Goal: Transaction & Acquisition: Purchase product/service

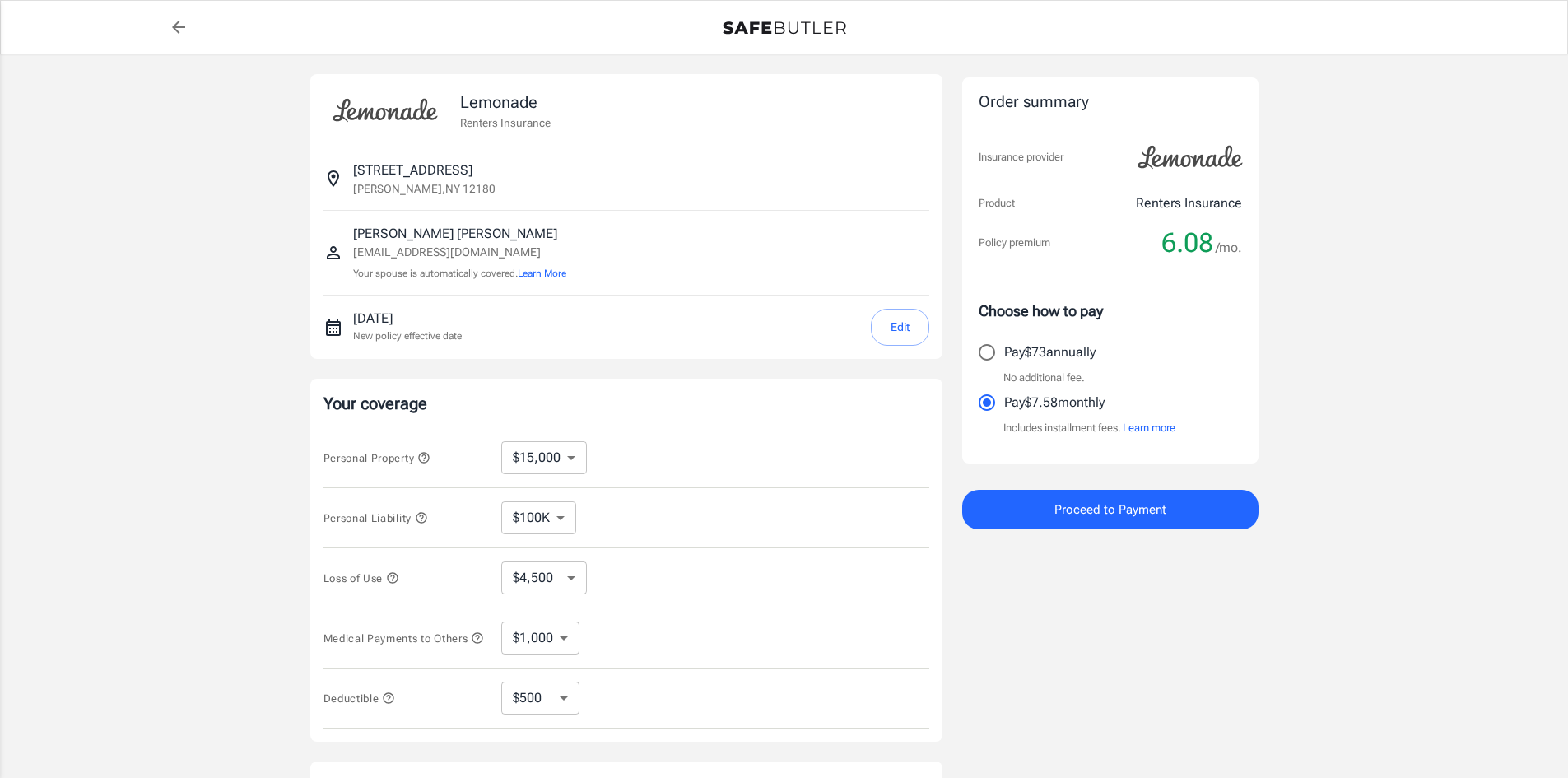
select select "15000"
select select "500"
click at [1014, 518] on button "Proceed to Payment" at bounding box center [1110, 509] width 296 height 39
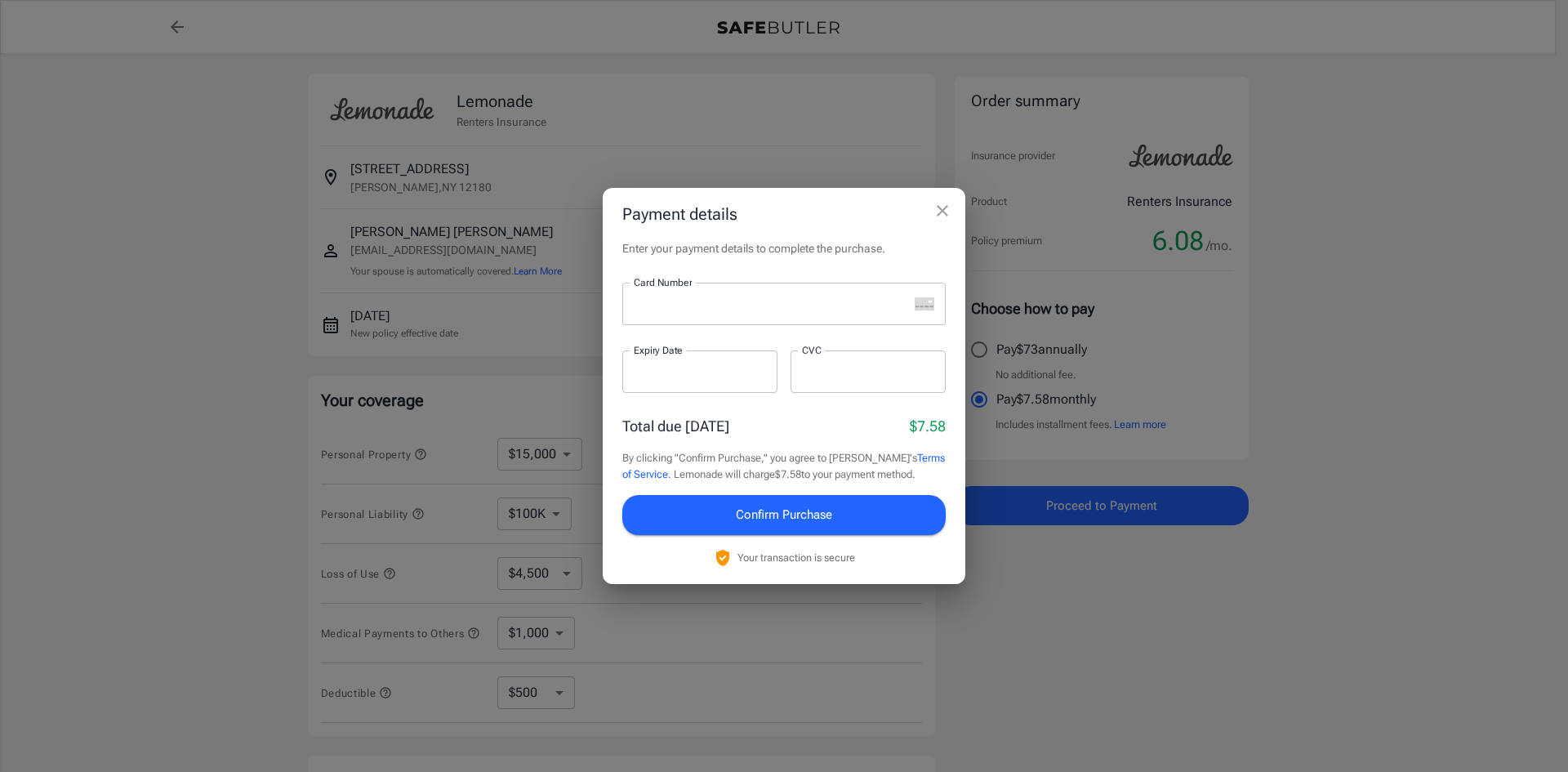
click at [911, 212] on h2 "Payment details" at bounding box center [784, 214] width 363 height 52
click at [951, 210] on icon "close" at bounding box center [943, 211] width 20 height 20
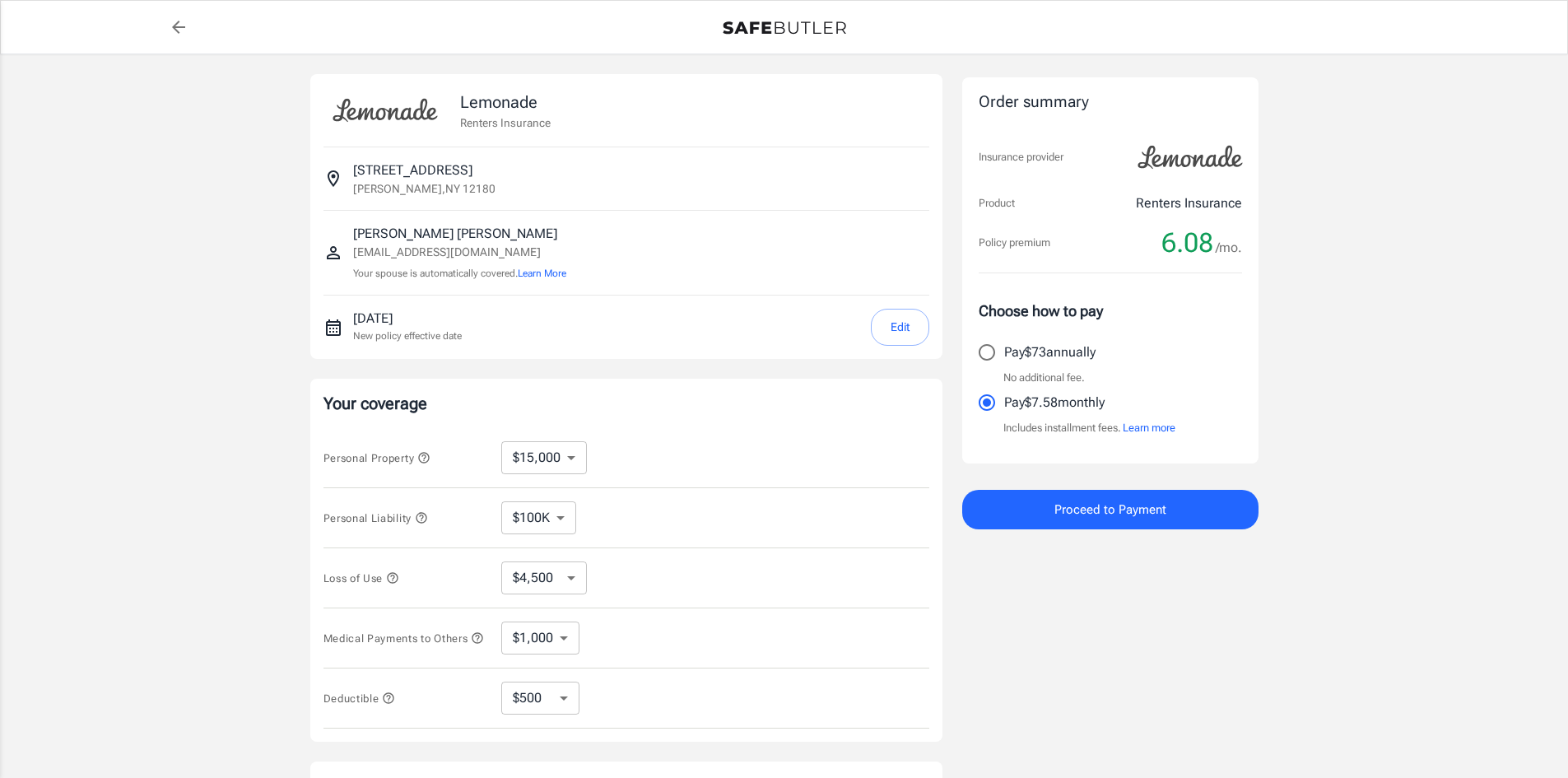
click at [518, 323] on div "September 16, 2025 New policy effective date Edit" at bounding box center [641, 327] width 576 height 37
click at [900, 321] on button "Edit" at bounding box center [900, 327] width 59 height 37
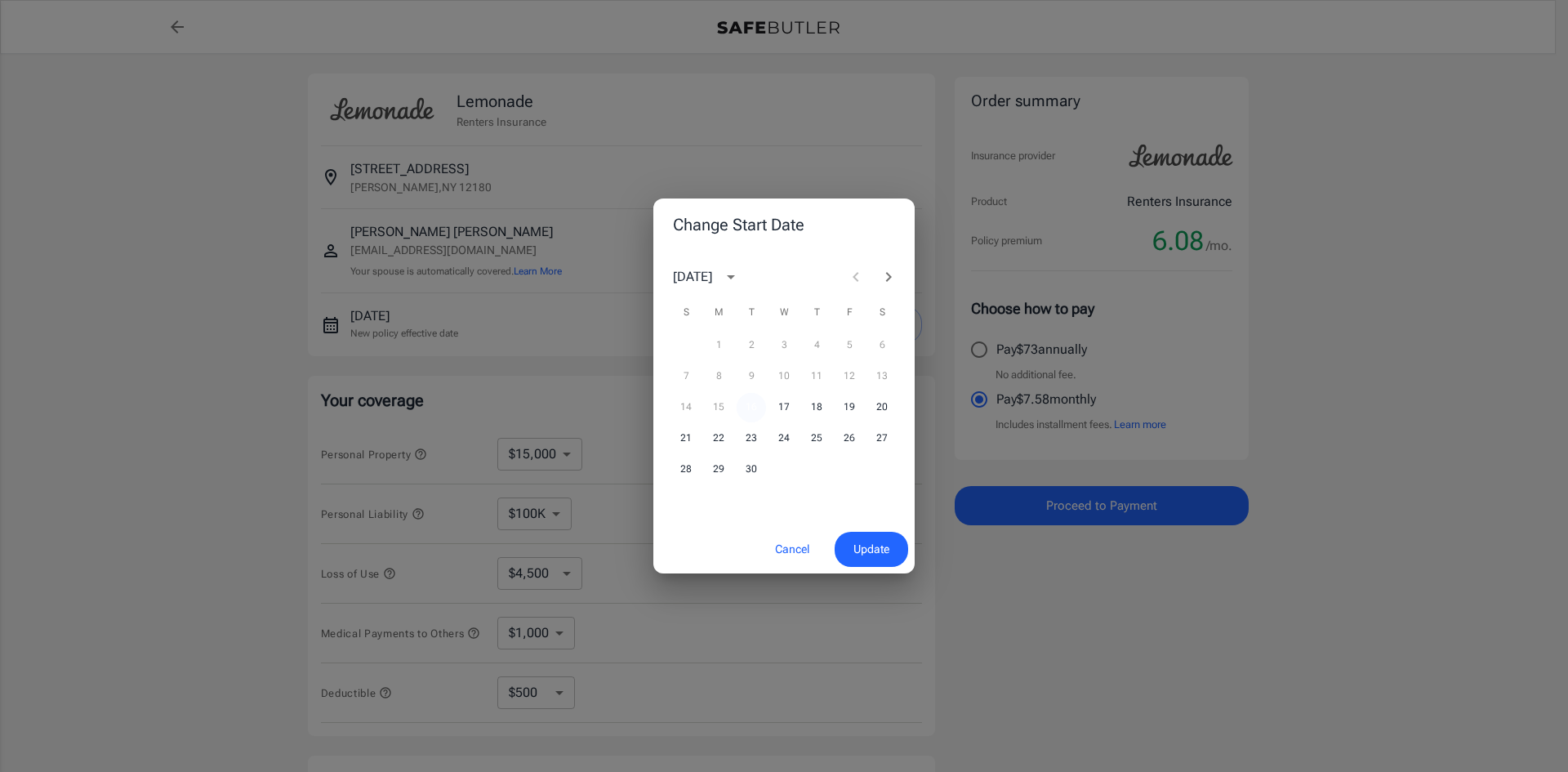
click at [753, 405] on button "16" at bounding box center [751, 407] width 29 height 29
click at [877, 537] on button "Update" at bounding box center [871, 550] width 73 height 35
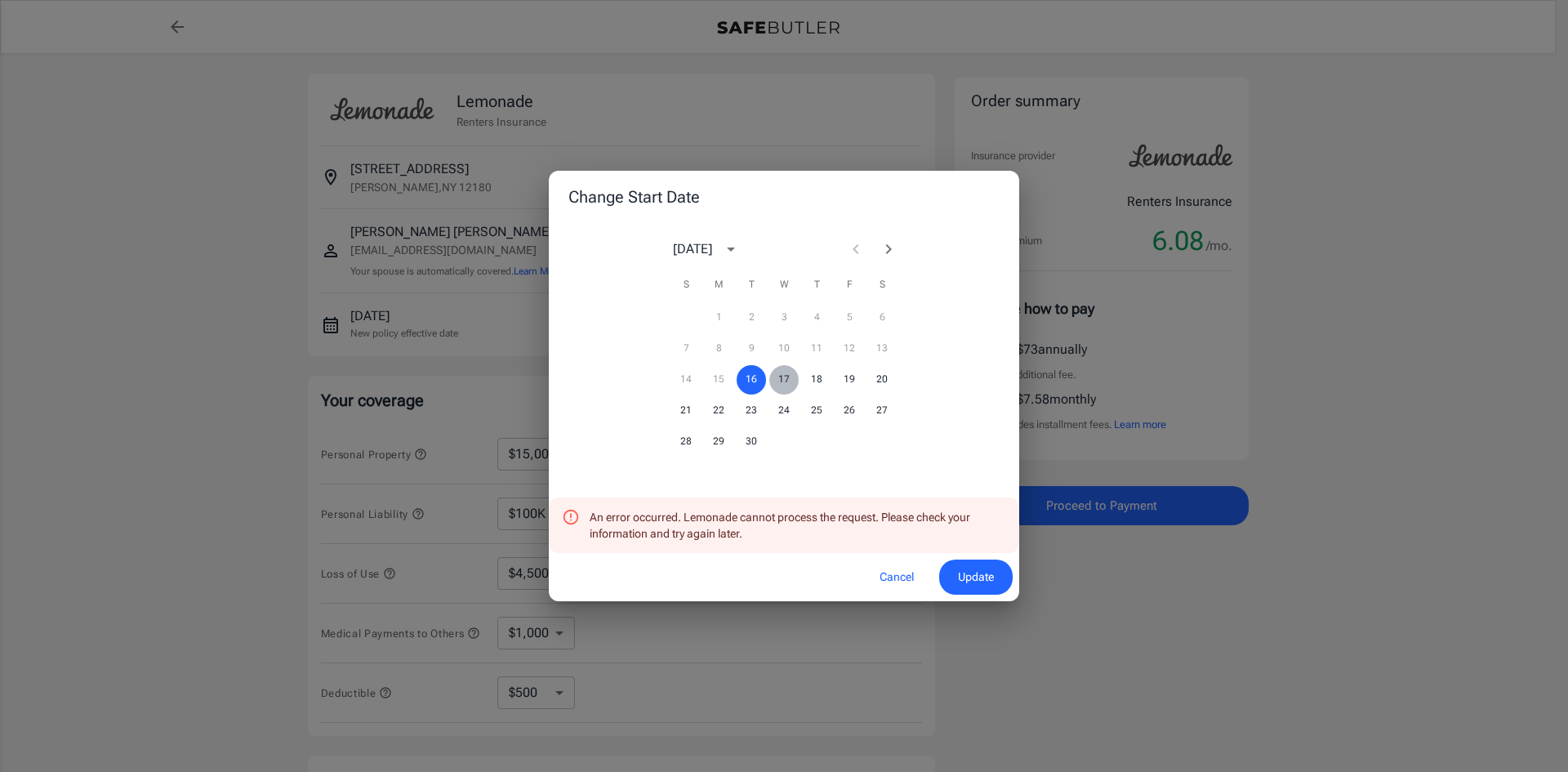
click at [777, 376] on button "17" at bounding box center [783, 380] width 29 height 29
click at [961, 582] on span "Update" at bounding box center [975, 577] width 36 height 21
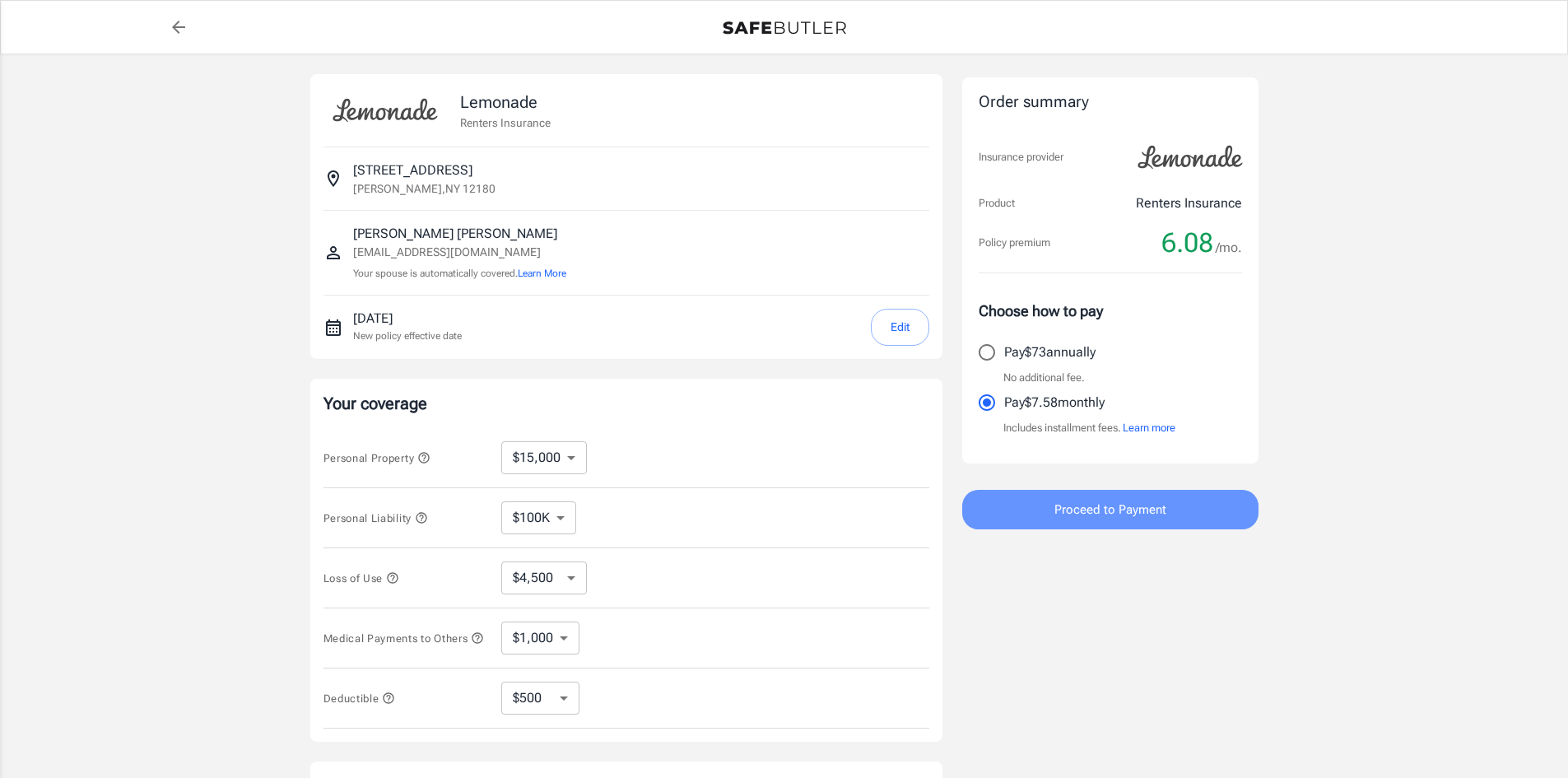
click at [1089, 517] on span "Proceed to Payment" at bounding box center [1110, 510] width 112 height 22
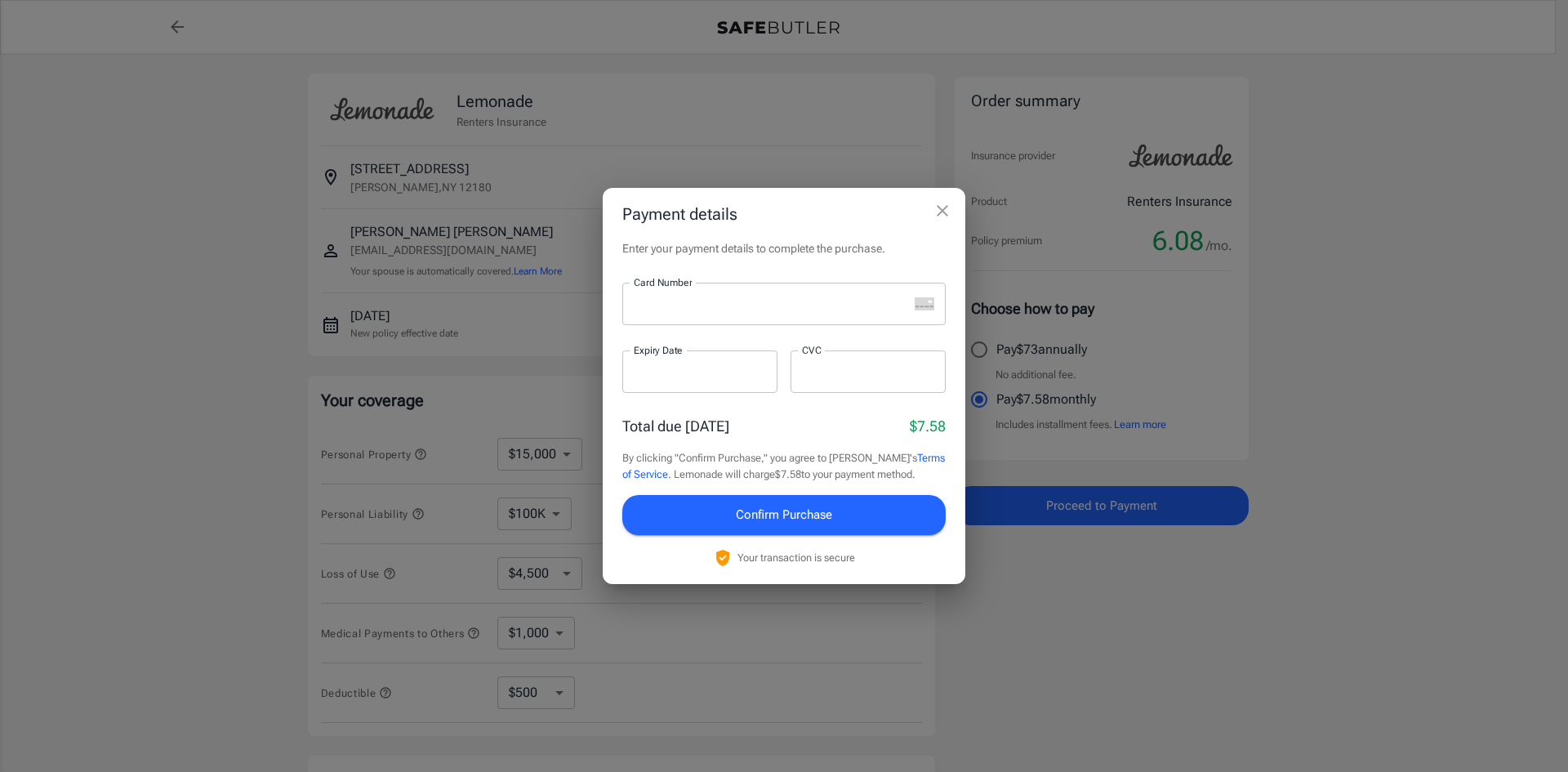
click at [769, 294] on div at bounding box center [765, 304] width 285 height 42
click at [829, 382] on div at bounding box center [868, 371] width 155 height 42
click at [793, 504] on span "Confirm Purchase" at bounding box center [784, 515] width 97 height 22
